Goal: Find specific page/section

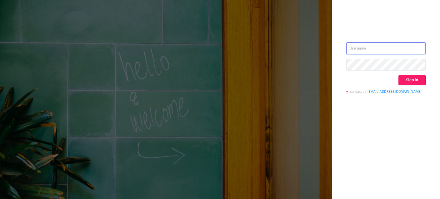
type input "sgill@mediaocean.com"
click at [412, 84] on button "Sign in" at bounding box center [411, 80] width 27 height 10
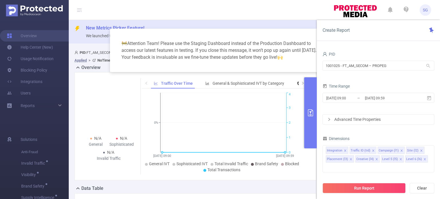
click at [23, 94] on div "🚧 Attention Team! Please use the Staging Dashboard instead of the Production Da…" at bounding box center [220, 99] width 440 height 199
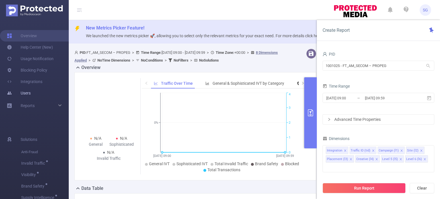
click at [29, 95] on link "Users" at bounding box center [19, 92] width 24 height 11
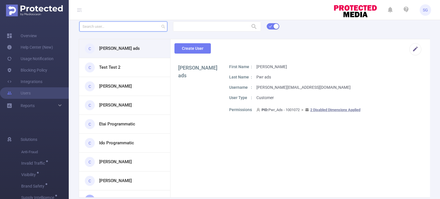
click at [119, 27] on input "text" at bounding box center [123, 26] width 88 height 10
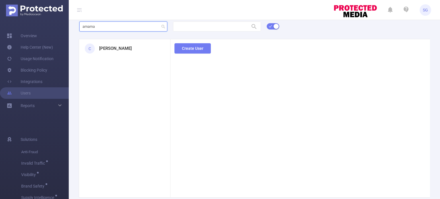
type input "amarna"
click at [124, 45] on h3 "Amarnath Gupta" at bounding box center [115, 48] width 33 height 7
